Goal: Navigation & Orientation: Go to known website

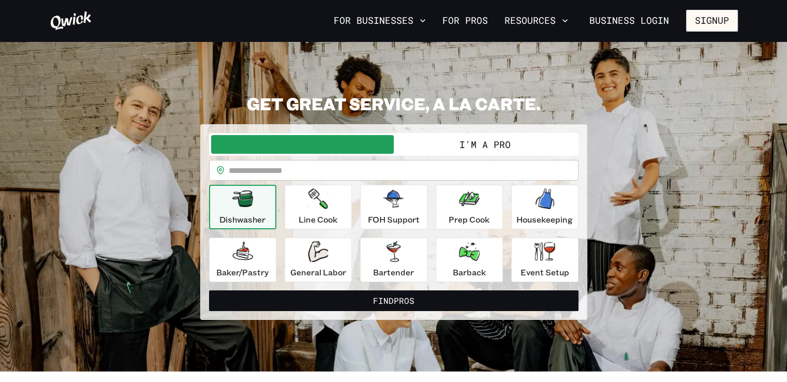
click at [660, 27] on link "Business Login" at bounding box center [629, 21] width 97 height 22
click at [624, 24] on link "Business Login" at bounding box center [629, 21] width 97 height 22
click at [621, 20] on link "Business Login" at bounding box center [629, 21] width 97 height 22
